Goal: Navigation & Orientation: Find specific page/section

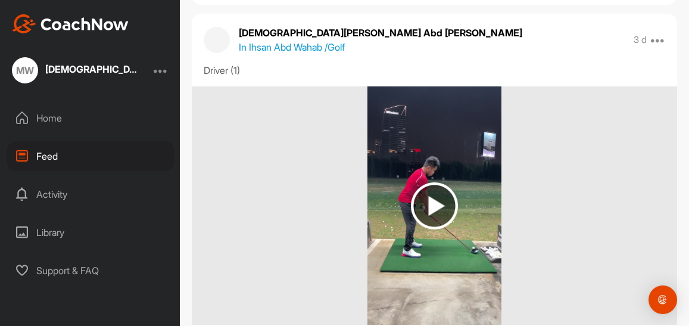
scroll to position [536, 0]
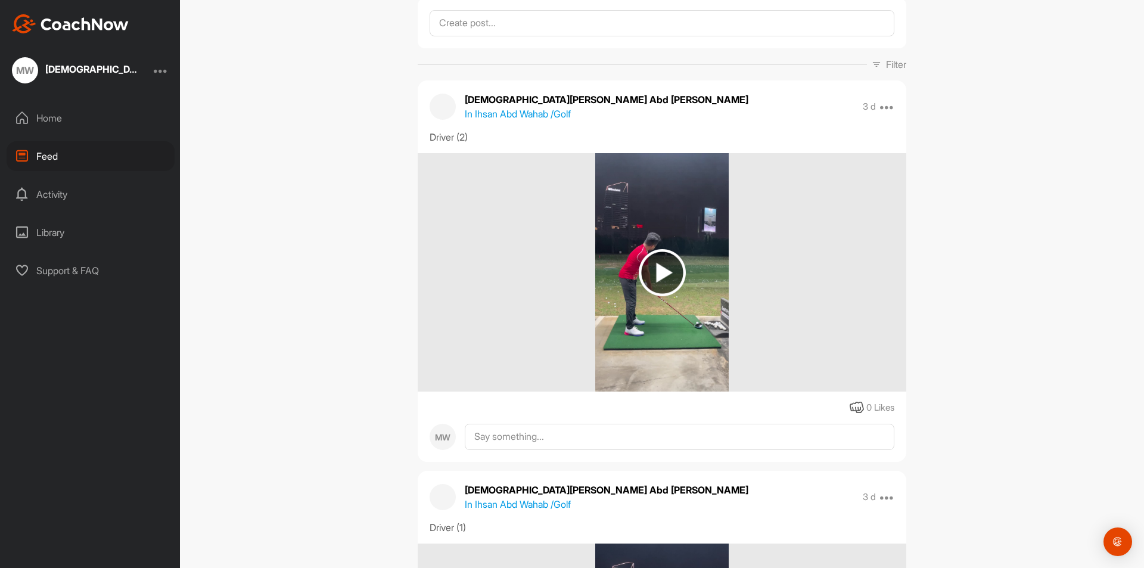
scroll to position [179, 0]
